Goal: Find contact information: Find contact information

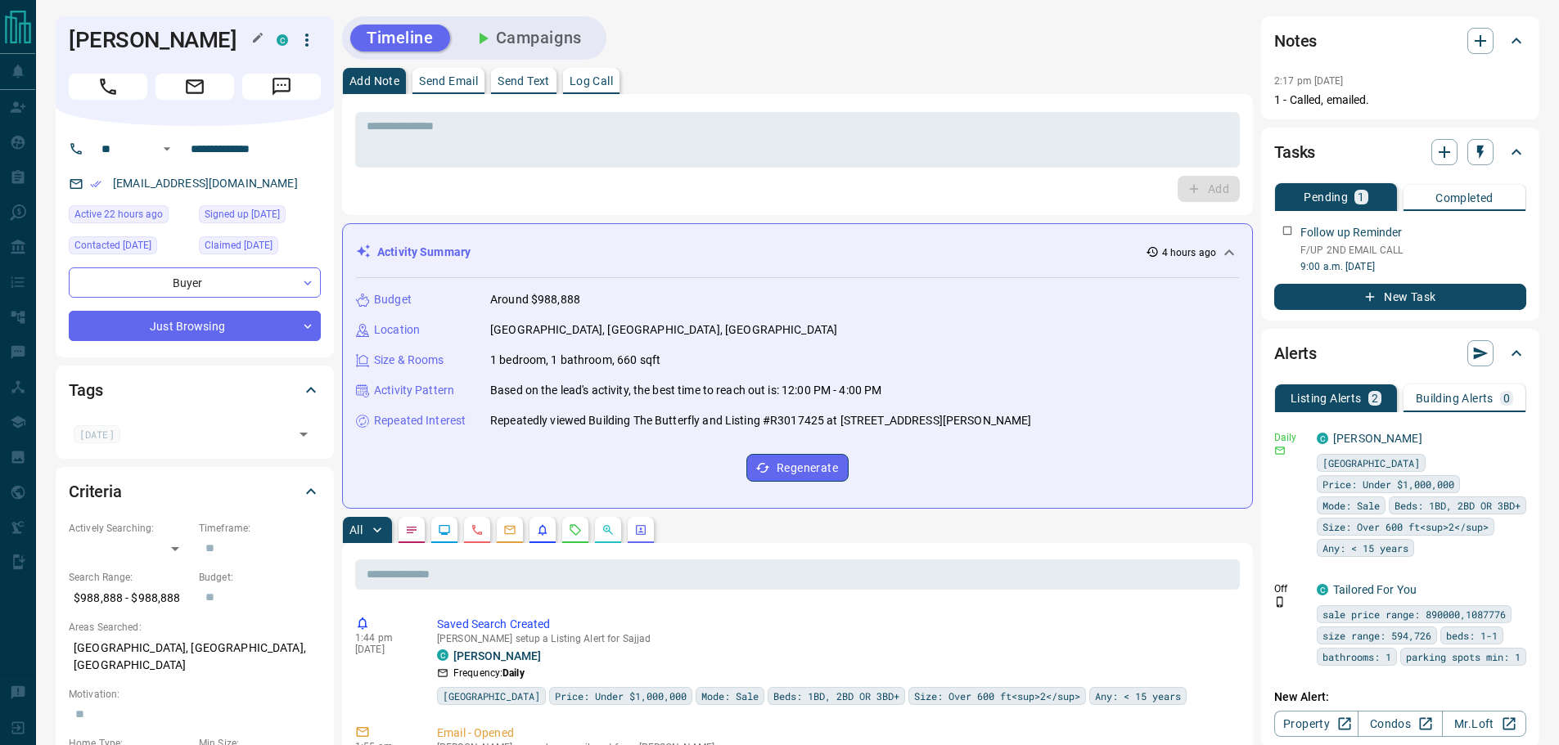
click at [169, 53] on h1 "[PERSON_NAME]" at bounding box center [160, 40] width 183 height 26
copy div "[PERSON_NAME] C"
drag, startPoint x: 242, startPoint y: 212, endPoint x: 107, endPoint y: 212, distance: 135.0
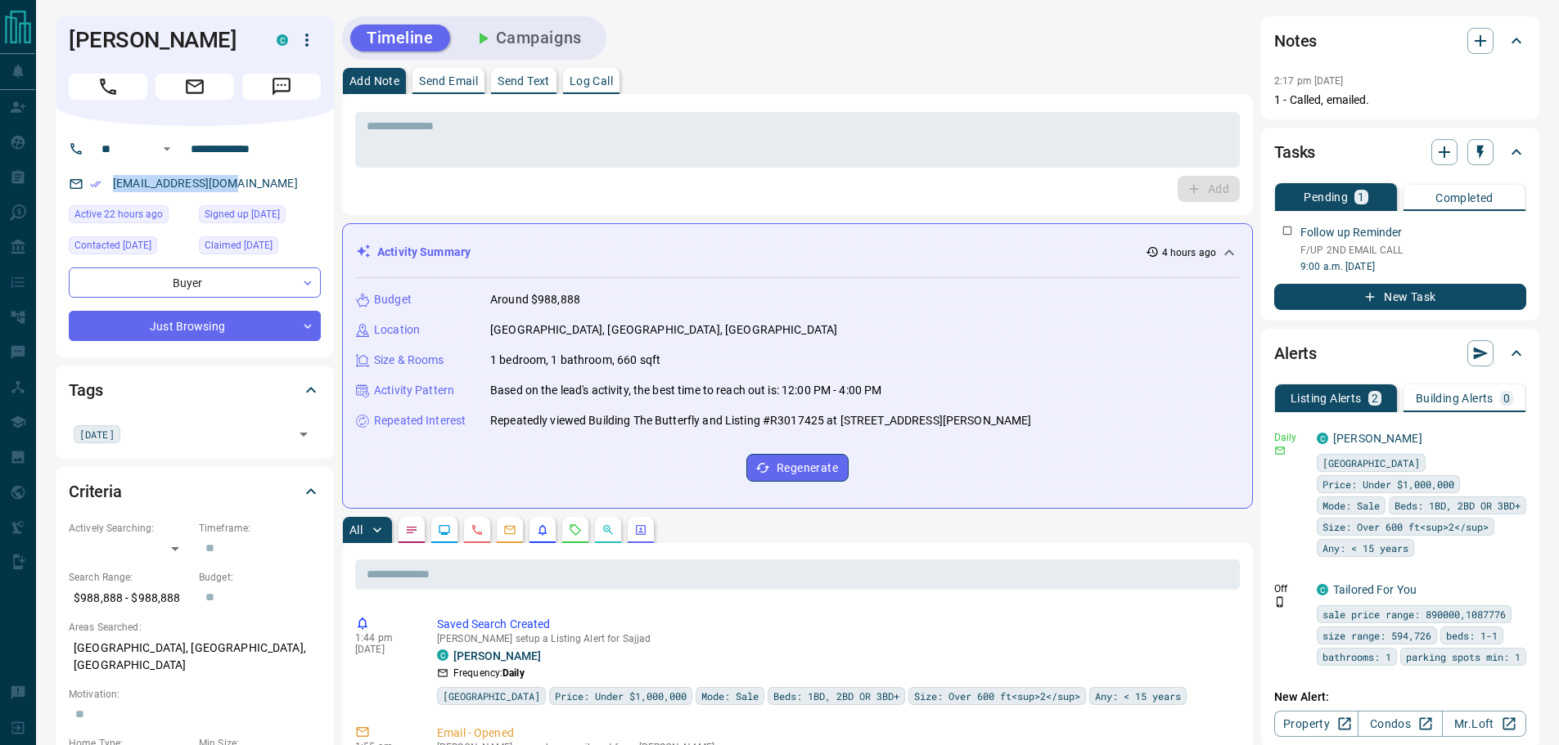
click at [107, 197] on div "[EMAIL_ADDRESS][DOMAIN_NAME]" at bounding box center [195, 183] width 252 height 27
copy link "[EMAIL_ADDRESS][DOMAIN_NAME]"
drag, startPoint x: 280, startPoint y: 176, endPoint x: 184, endPoint y: 176, distance: 95.7
click at [184, 162] on input "**********" at bounding box center [248, 149] width 128 height 26
drag, startPoint x: 236, startPoint y: 677, endPoint x: 74, endPoint y: 679, distance: 162.8
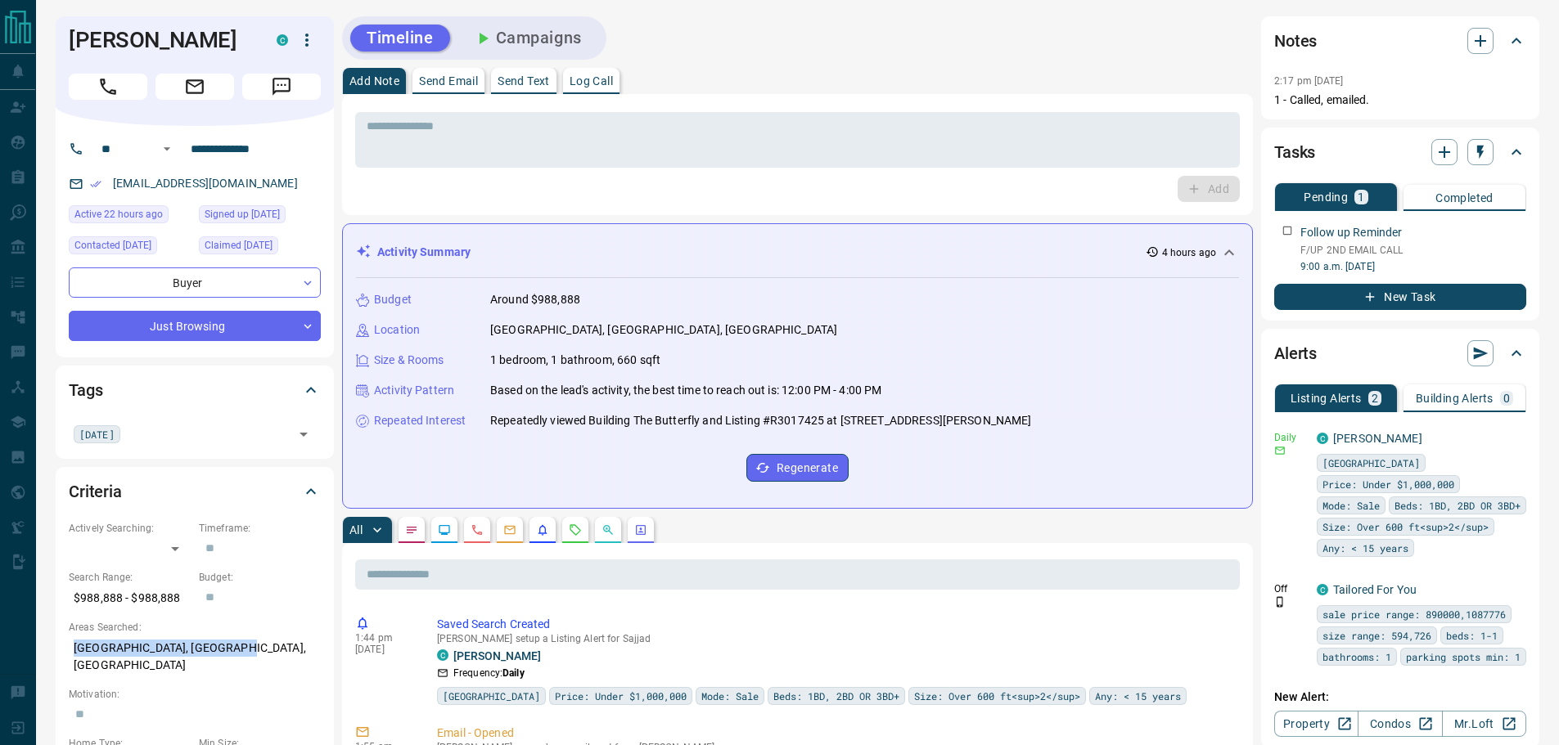
click at [74, 679] on p "[GEOGRAPHIC_DATA], [GEOGRAPHIC_DATA], [GEOGRAPHIC_DATA]" at bounding box center [195, 657] width 252 height 44
copy p "[GEOGRAPHIC_DATA], [GEOGRAPHIC_DATA], [GEOGRAPHIC_DATA]"
drag, startPoint x: 190, startPoint y: 625, endPoint x: 70, endPoint y: 626, distance: 119.5
click at [70, 612] on p "$988,888 - $988,888" at bounding box center [130, 598] width 122 height 27
copy p "$988,888 - $988,888"
